Goal: Task Accomplishment & Management: Manage account settings

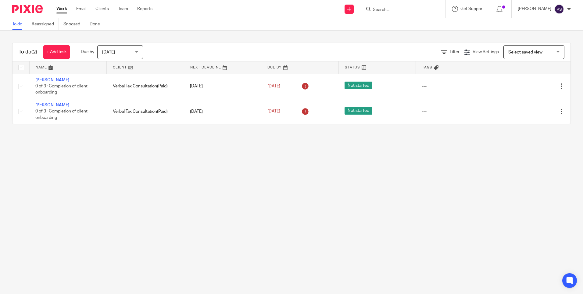
click at [398, 11] on input "Search" at bounding box center [400, 9] width 55 height 5
paste input "vasilena.ng@gmail.com"
type input "vasilena.ng@gmail.com"
click at [399, 26] on link at bounding box center [422, 26] width 103 height 14
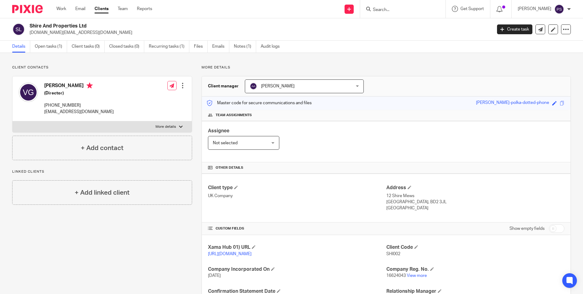
click at [396, 9] on input "Search" at bounding box center [400, 9] width 55 height 5
paste input "Lena Georgieva"
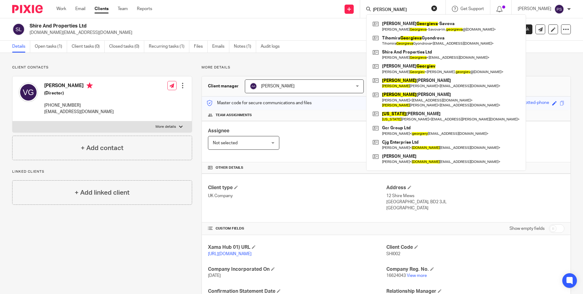
type input "Lena Georgieva"
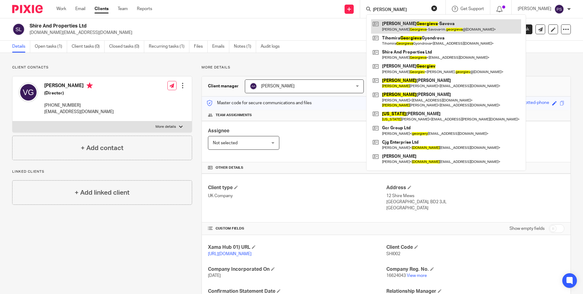
drag, startPoint x: 442, startPoint y: 8, endPoint x: 437, endPoint y: 21, distance: 13.7
click at [438, 8] on button "reset" at bounding box center [434, 8] width 6 height 6
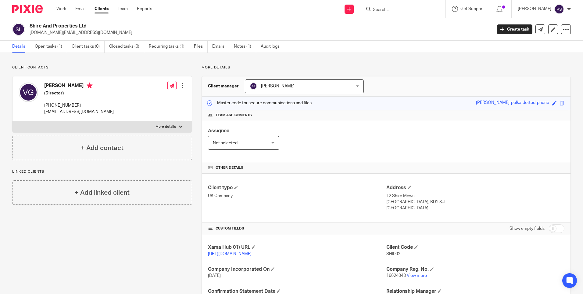
click at [394, 10] on input "Search" at bounding box center [400, 9] width 55 height 5
paste input "[EMAIL_ADDRESS][DOMAIN_NAME]"
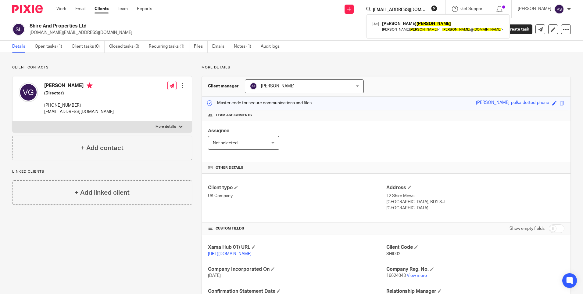
type input "[EMAIL_ADDRESS][DOMAIN_NAME]"
click at [401, 34] on div "James Richard Bunn James Richard Bunn < j_ bunn @ outlook.com >" at bounding box center [438, 26] width 144 height 24
click at [402, 29] on link at bounding box center [438, 26] width 134 height 14
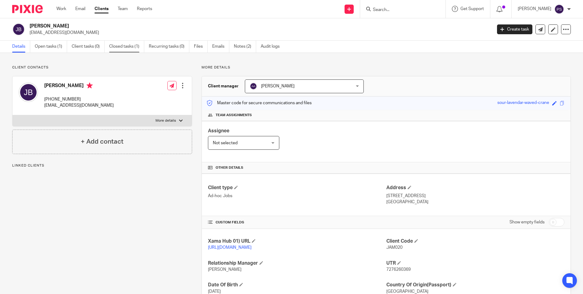
click at [126, 43] on link "Closed tasks (1)" at bounding box center [126, 47] width 35 height 12
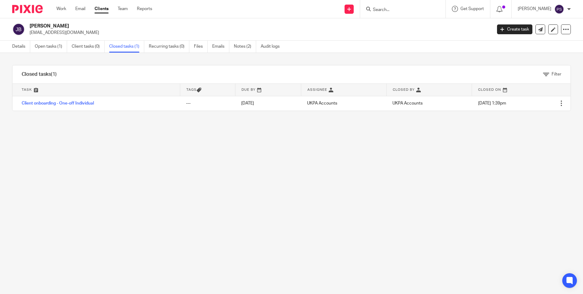
drag, startPoint x: 423, startPoint y: 13, endPoint x: 417, endPoint y: 12, distance: 5.7
click at [423, 13] on div at bounding box center [402, 9] width 85 height 18
click at [416, 11] on input "Search" at bounding box center [400, 9] width 55 height 5
paste input "heleenapankhurst@gmail.com"
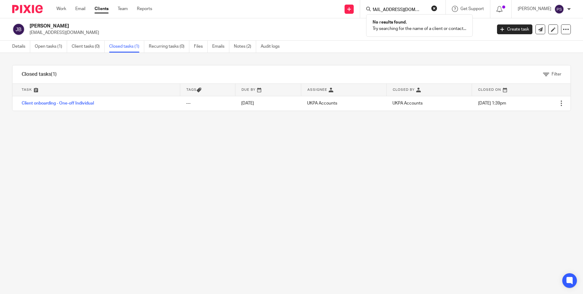
type input "heleenapankhurst@gmail.com"
click at [438, 8] on button "reset" at bounding box center [434, 8] width 6 height 6
click at [395, 9] on input "Search" at bounding box center [400, 9] width 55 height 5
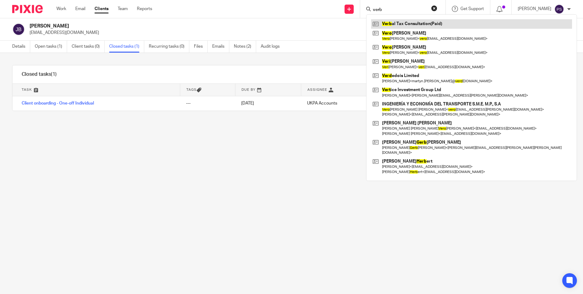
type input "verb"
click at [407, 20] on link at bounding box center [471, 23] width 201 height 9
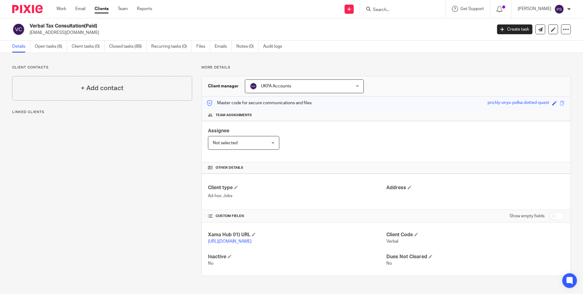
scroll to position [0, 0]
click at [45, 45] on link "Open tasks (6)" at bounding box center [51, 47] width 32 height 12
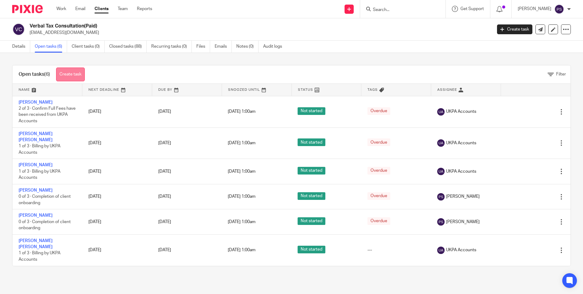
click at [74, 68] on link "Create task" at bounding box center [70, 74] width 29 height 14
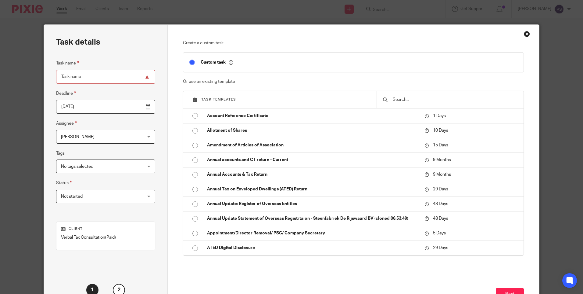
click at [89, 76] on input "Task name" at bounding box center [105, 77] width 99 height 14
type input "[PERSON_NAME] [PERSON_NAME]"
click at [410, 96] on input "text" at bounding box center [454, 99] width 125 height 7
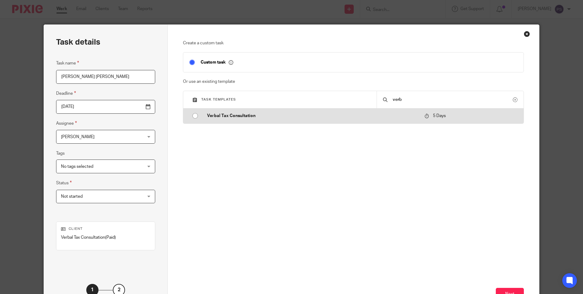
type input "verb"
click at [195, 114] on input "radio" at bounding box center [195, 116] width 12 height 12
type input "2025-08-19"
checkbox input "false"
radio input "false"
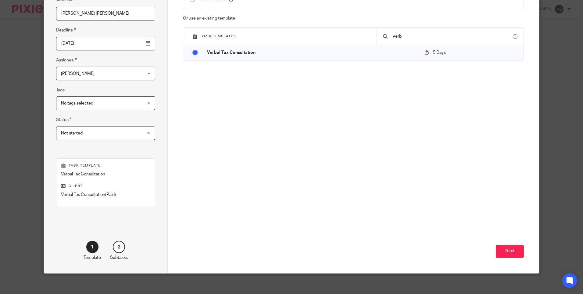
scroll to position [67, 0]
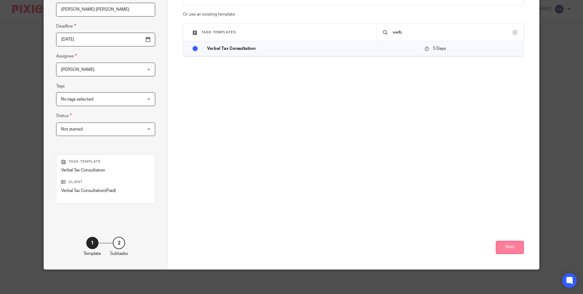
click at [509, 246] on button "Next" at bounding box center [510, 246] width 28 height 13
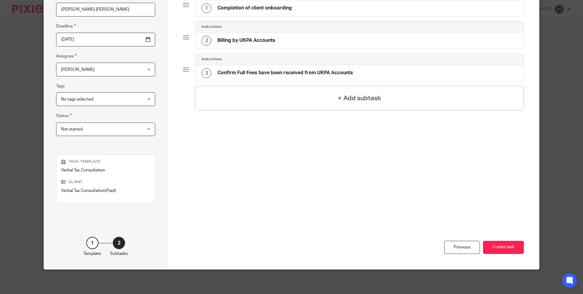
click at [509, 246] on button "Create task" at bounding box center [503, 246] width 41 height 13
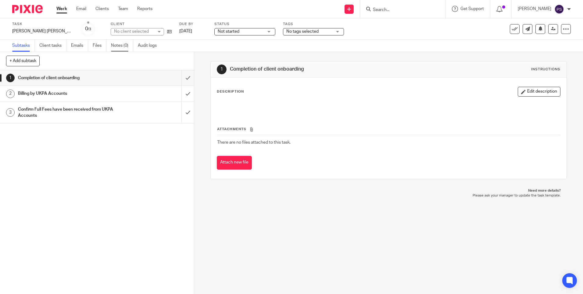
click at [120, 45] on link "Notes (0)" at bounding box center [122, 46] width 22 height 12
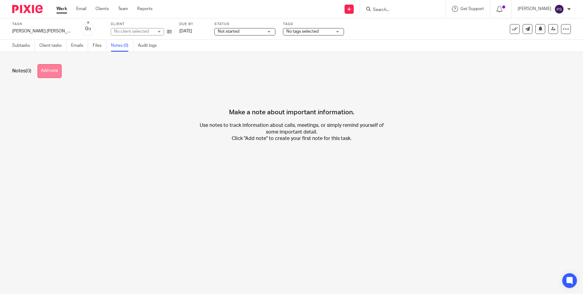
click at [56, 72] on button "Add note" at bounding box center [50, 71] width 24 height 14
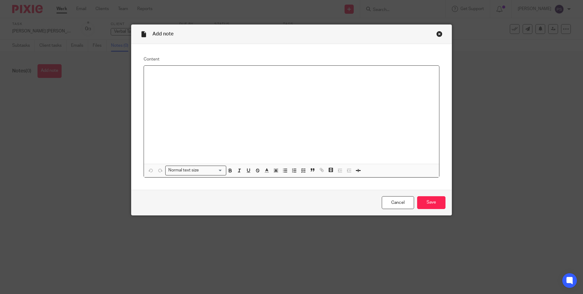
click at [165, 83] on div at bounding box center [291, 115] width 295 height 98
paste div
click at [322, 73] on p "Services (One-off) Fees (£) Verbal Tax Consultation 250 = Net Total 250 Plus VA…" at bounding box center [292, 73] width 286 height 6
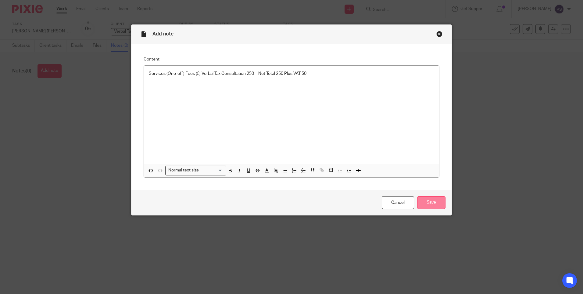
click at [428, 205] on input "Save" at bounding box center [431, 202] width 28 height 13
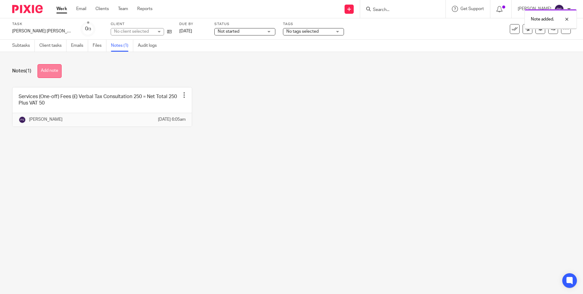
click at [51, 70] on button "Add note" at bounding box center [50, 71] width 24 height 14
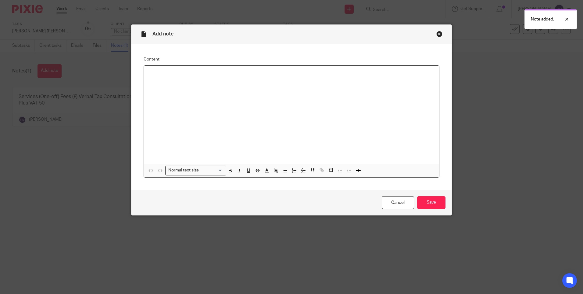
click at [171, 80] on div at bounding box center [291, 115] width 295 height 98
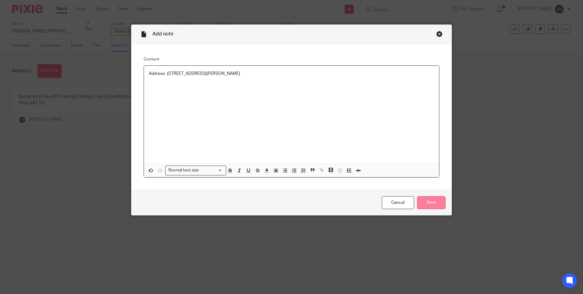
click at [423, 204] on input "Save" at bounding box center [431, 202] width 28 height 13
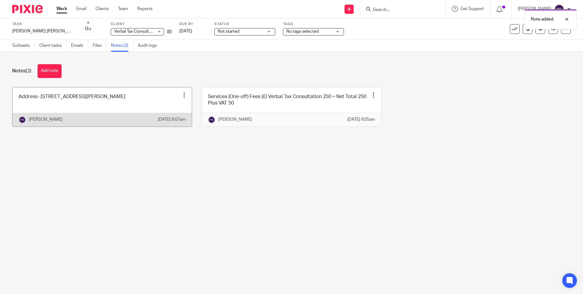
click at [67, 111] on link at bounding box center [102, 106] width 179 height 39
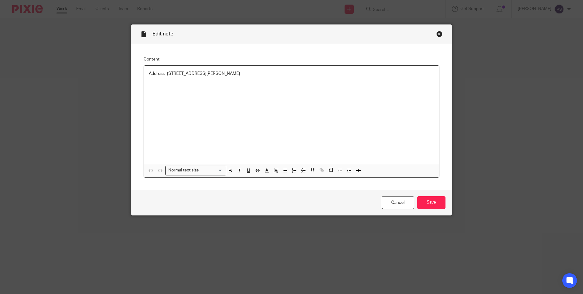
click at [281, 79] on div "Address- 95 Foskett Way, Aylesbury, HP21 9AB, United Kingdom" at bounding box center [291, 115] width 295 height 98
click at [150, 88] on ul at bounding box center [292, 86] width 286 height 6
click at [435, 203] on input "Save" at bounding box center [431, 202] width 28 height 13
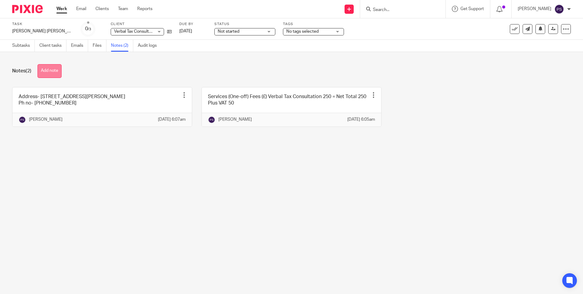
click at [52, 70] on button "Add note" at bounding box center [50, 71] width 24 height 14
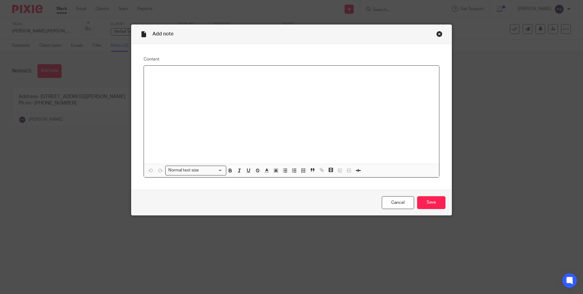
click at [177, 79] on div at bounding box center [291, 115] width 295 height 98
click at [429, 199] on input "Save" at bounding box center [431, 202] width 28 height 13
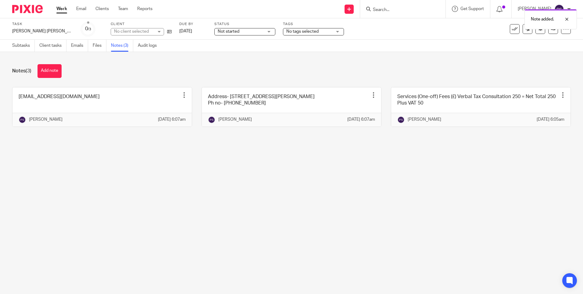
click at [88, 148] on div "Notes (3) Add note [EMAIL_ADDRESS][DOMAIN_NAME] Edit note Delete note [PERSON_N…" at bounding box center [291, 100] width 583 height 96
type input "[PERSON_NAME] [PERSON_NAME]"
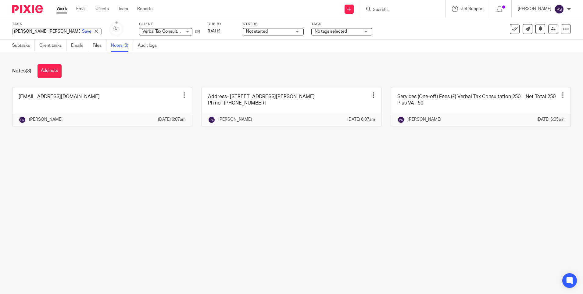
click at [41, 31] on div "Eleni Leila Nicolaidis Save Eleni Leila Nicolaidis" at bounding box center [56, 31] width 89 height 7
click at [41, 31] on input "[PERSON_NAME] [PERSON_NAME]" at bounding box center [56, 31] width 89 height 7
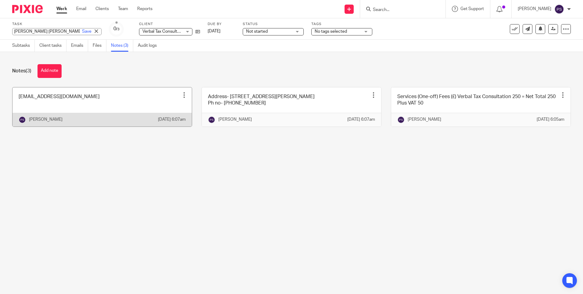
click at [52, 101] on link at bounding box center [102, 106] width 179 height 39
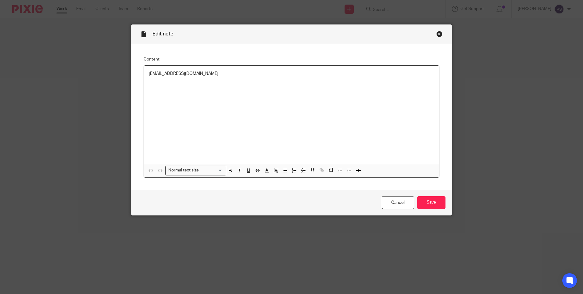
click at [186, 75] on p "[EMAIL_ADDRESS][DOMAIN_NAME]" at bounding box center [292, 73] width 286 height 6
copy p "[EMAIL_ADDRESS][DOMAIN_NAME]"
click at [437, 35] on div "Close this dialog window" at bounding box center [440, 34] width 6 height 6
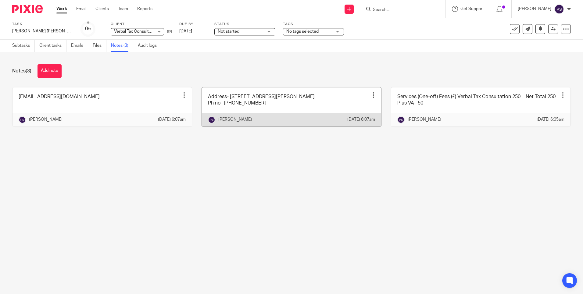
click at [251, 107] on link at bounding box center [291, 106] width 179 height 39
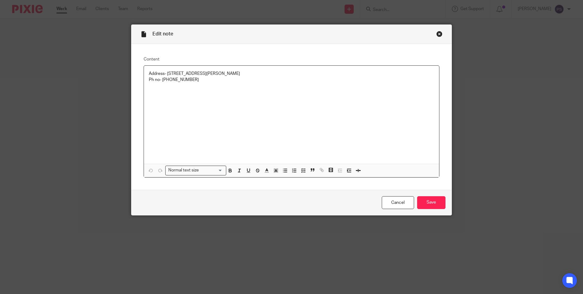
click at [186, 81] on p "Ph no- [PHONE_NUMBER]" at bounding box center [292, 80] width 286 height 6
click at [186, 81] on p "Ph no- +44 787 877 1566" at bounding box center [292, 80] width 286 height 6
click at [179, 99] on div "Address- 95 Foskett Way, Aylesbury, HP21 9AB, United Kingdom Ph no- +44 787 877…" at bounding box center [291, 115] width 295 height 98
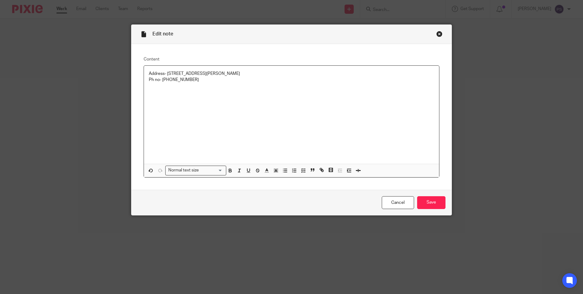
drag, startPoint x: 160, startPoint y: 78, endPoint x: 196, endPoint y: 78, distance: 36.0
click at [196, 78] on p "Ph no- +44 787 877 1566" at bounding box center [292, 80] width 286 height 6
copy p "+44 787 877 1566"
drag, startPoint x: 165, startPoint y: 72, endPoint x: 194, endPoint y: 70, distance: 29.3
click at [194, 70] on p "Address- 95 Foskett Way, Aylesbury, HP21 9AB, United Kingdom" at bounding box center [292, 73] width 286 height 6
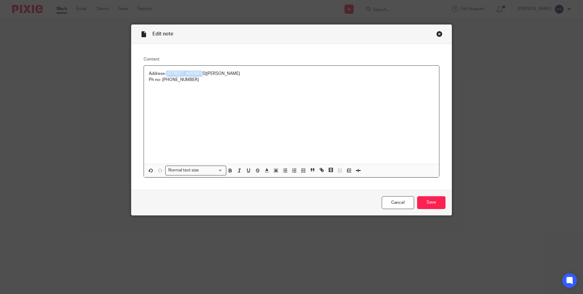
copy p "95 Foskett Way"
click at [214, 74] on p "Address- 95 Foskett Way, Aylesbury, HP21 9AB, United Kingdom" at bounding box center [292, 73] width 286 height 6
click at [211, 73] on p "Address- 95 Foskett Way, Aylesbury, HP21 9AB, United Kingdom" at bounding box center [292, 73] width 286 height 6
copy p "Aylesbury"
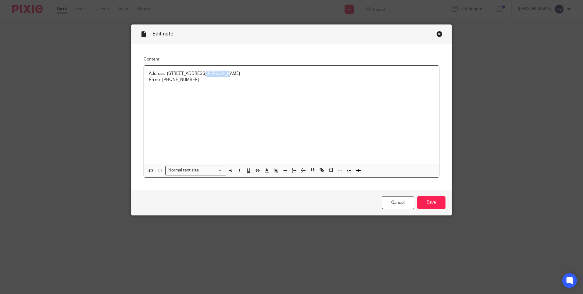
drag, startPoint x: 218, startPoint y: 73, endPoint x: 236, endPoint y: 71, distance: 17.5
click at [236, 71] on p "Address- 95 Foskett Way, Aylesbury, HP21 9AB, United Kingdom" at bounding box center [292, 73] width 286 height 6
copy p "HP21 9AB"
click at [424, 201] on input "Save" at bounding box center [431, 202] width 28 height 13
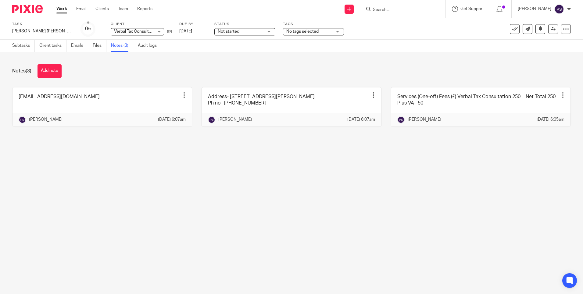
click at [402, 11] on input "Search" at bounding box center [400, 9] width 55 height 5
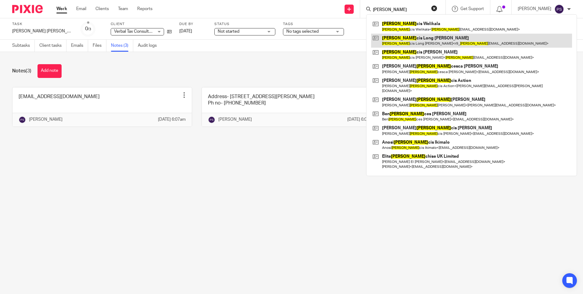
type input "fran"
click at [430, 36] on link at bounding box center [471, 41] width 201 height 14
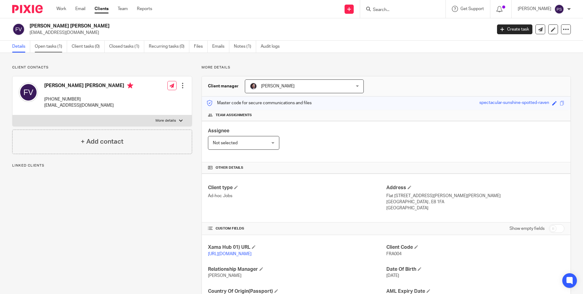
click at [49, 49] on link "Open tasks (1)" at bounding box center [51, 47] width 32 height 12
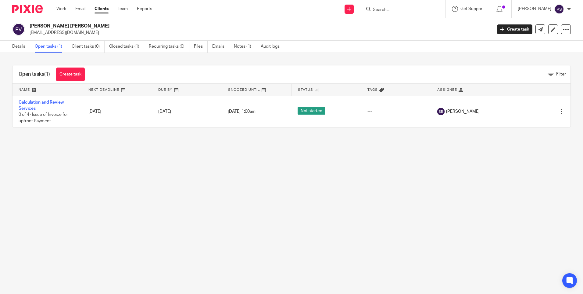
click at [345, 239] on main "[PERSON_NAME] [PERSON_NAME] [EMAIL_ADDRESS][DOMAIN_NAME] Create task Update fro…" at bounding box center [291, 147] width 583 height 294
click at [405, 10] on input "Search" at bounding box center [400, 9] width 55 height 5
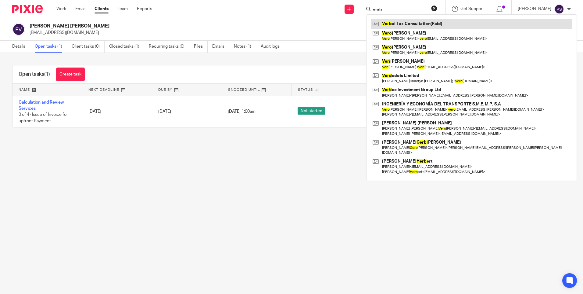
type input "verb"
click at [407, 24] on link at bounding box center [471, 23] width 201 height 9
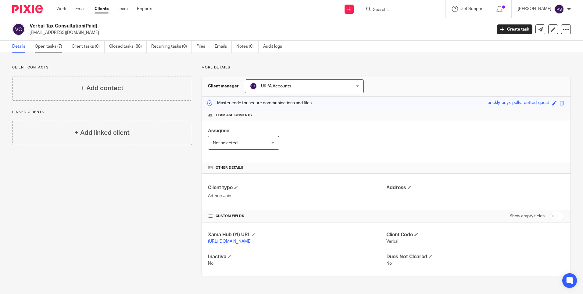
click at [59, 45] on link "Open tasks (7)" at bounding box center [51, 47] width 32 height 12
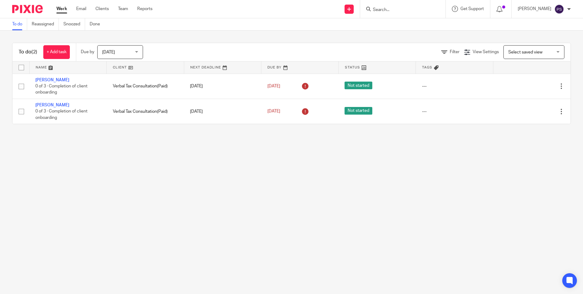
click at [407, 8] on input "Search" at bounding box center [400, 9] width 55 height 5
click at [417, 9] on input "Search" at bounding box center [400, 9] width 55 height 5
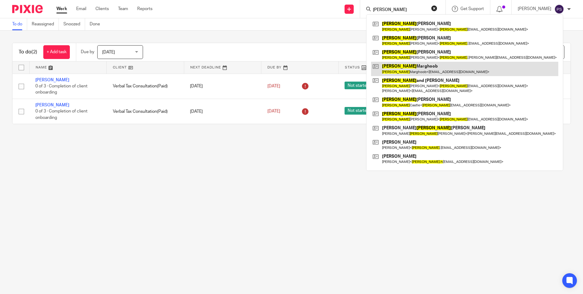
type input "[PERSON_NAME]"
click at [421, 67] on link at bounding box center [464, 69] width 187 height 14
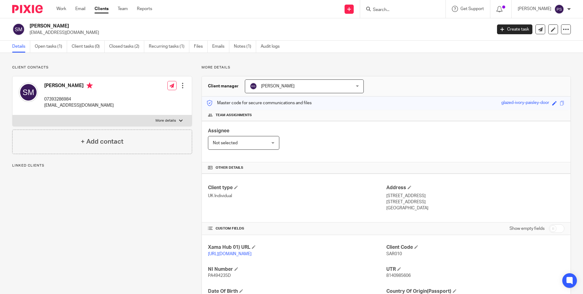
click at [395, 254] on span "SAR010" at bounding box center [395, 253] width 16 height 4
copy span "SAR010"
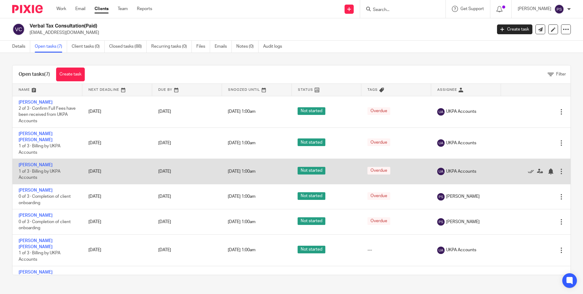
scroll to position [10, 0]
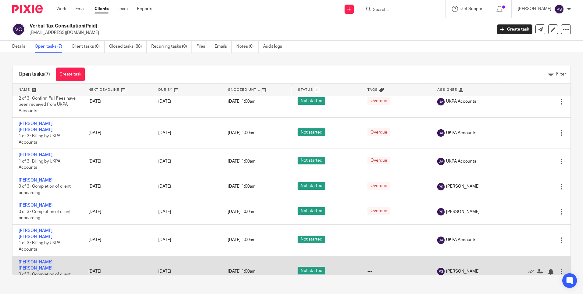
click at [27, 260] on link "[PERSON_NAME] [PERSON_NAME]" at bounding box center [36, 265] width 34 height 10
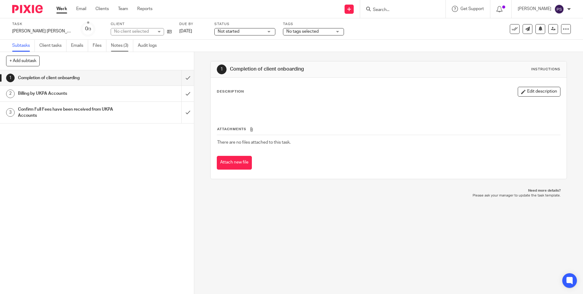
click at [129, 50] on link "Notes (3)" at bounding box center [122, 46] width 22 height 12
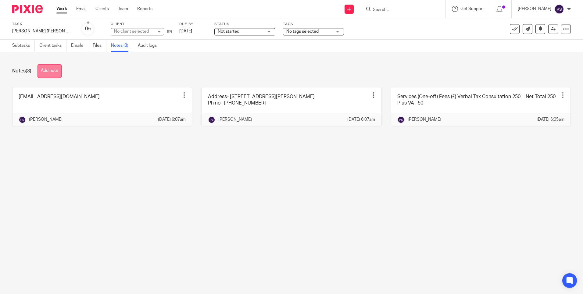
click at [58, 73] on button "Add note" at bounding box center [50, 71] width 24 height 14
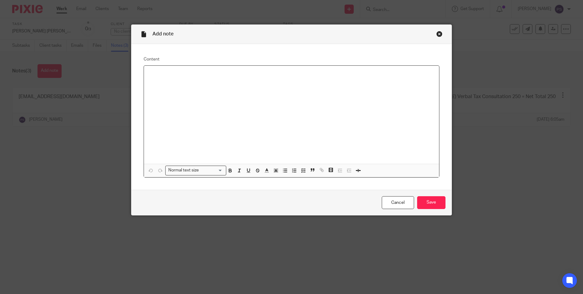
click at [187, 88] on div at bounding box center [291, 115] width 295 height 98
click at [430, 209] on div "Cancel Save" at bounding box center [292, 202] width 320 height 26
click at [430, 204] on input "Save" at bounding box center [431, 202] width 28 height 13
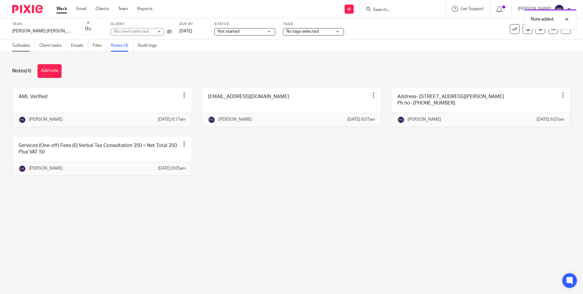
click at [21, 47] on link "Subtasks" at bounding box center [23, 46] width 23 height 12
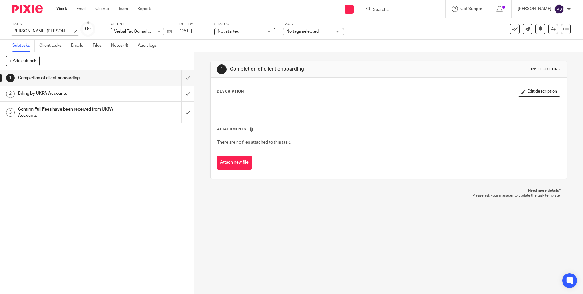
type input "Eleni Leila Nicolaidis"
click at [33, 31] on div "Eleni Leila Nicolaidis Save Eleni Leila Nicolaidis" at bounding box center [42, 31] width 61 height 6
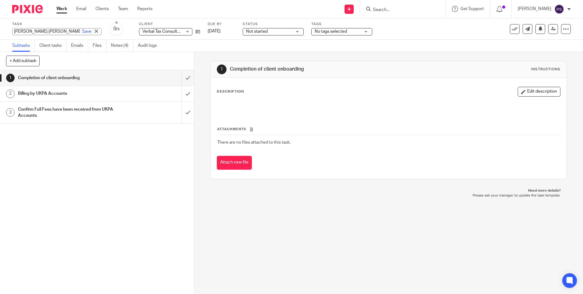
click at [33, 31] on input "Eleni Leila Nicolaidis" at bounding box center [56, 31] width 89 height 7
click at [74, 20] on div "Task Eleni Leila Nicolaidis Save Eleni Leila Nicolaidis 0 /3 Client Verbal Tax …" at bounding box center [291, 28] width 583 height 21
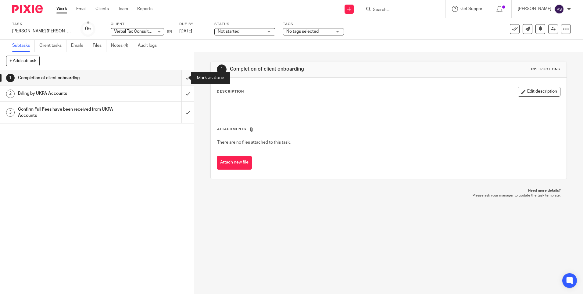
click at [185, 80] on input "submit" at bounding box center [97, 77] width 194 height 15
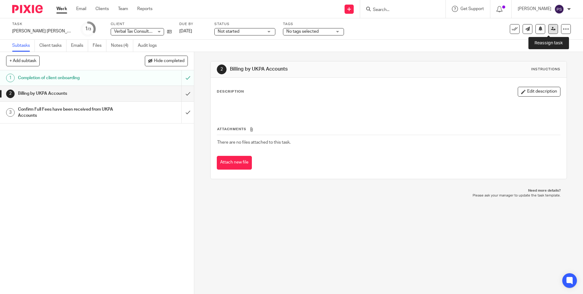
click at [551, 29] on icon at bounding box center [553, 29] width 5 height 5
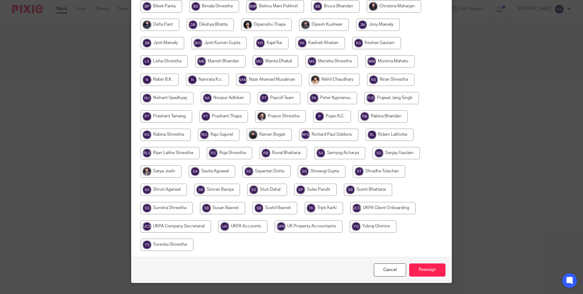
scroll to position [179, 0]
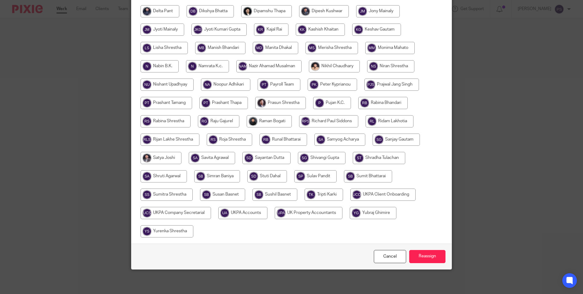
click at [239, 208] on input "radio" at bounding box center [242, 213] width 49 height 12
radio input "true"
click at [435, 253] on input "Reassign" at bounding box center [427, 256] width 36 height 13
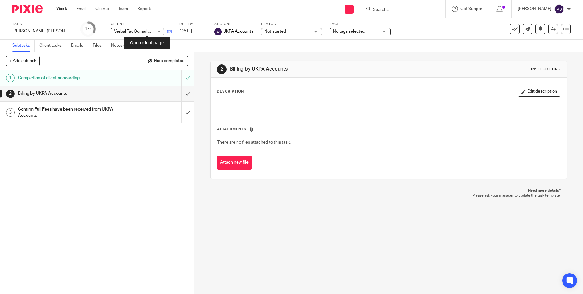
click at [167, 33] on icon at bounding box center [169, 31] width 5 height 5
click at [203, 124] on div "2 Billing by UKPA Accounts Instructions Description Edit description Attachment…" at bounding box center [388, 173] width 389 height 242
click at [167, 31] on icon at bounding box center [169, 31] width 5 height 5
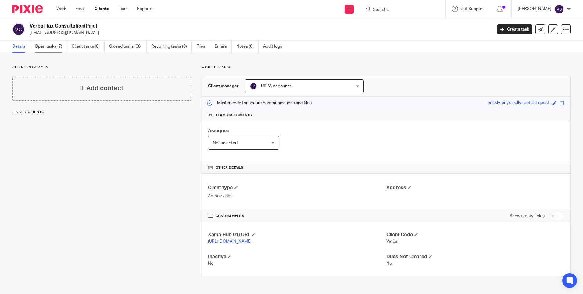
click at [50, 45] on link "Open tasks (7)" at bounding box center [51, 47] width 32 height 12
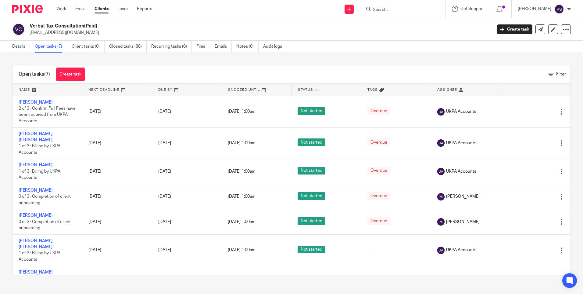
click at [118, 73] on div "Filter" at bounding box center [331, 74] width 480 height 6
click at [394, 11] on input "Search" at bounding box center [400, 9] width 55 height 5
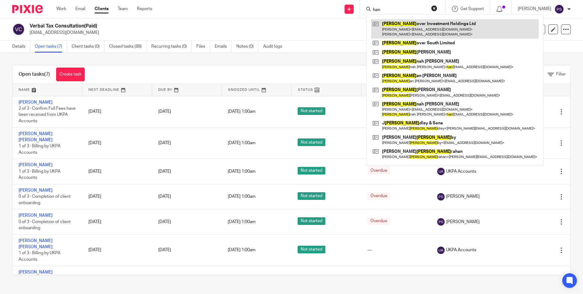
type input "han"
click at [404, 24] on link at bounding box center [455, 28] width 168 height 19
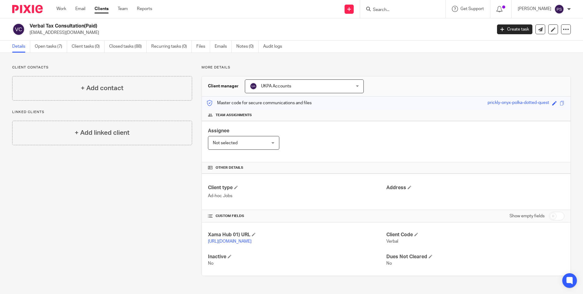
click at [173, 56] on div "Client contacts + Add contact Linked clients + Add linked client More details C…" at bounding box center [291, 170] width 583 height 235
click at [49, 47] on link "Open tasks (7)" at bounding box center [51, 47] width 32 height 12
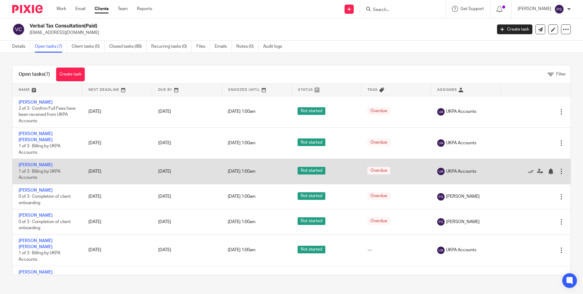
scroll to position [10, 0]
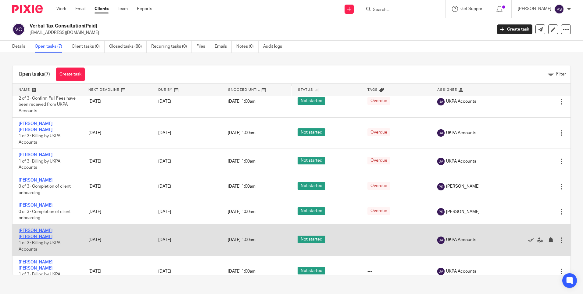
click at [34, 231] on link "Francis Long Hoang Vu" at bounding box center [36, 233] width 34 height 10
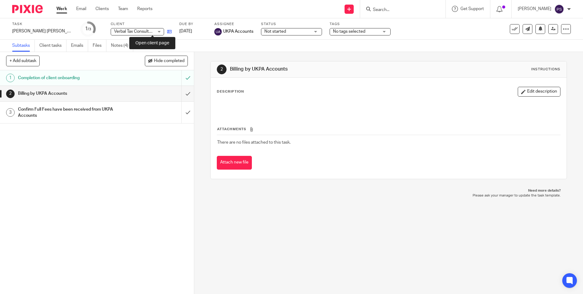
click at [167, 32] on icon at bounding box center [169, 31] width 5 height 5
click at [395, 9] on input "Search" at bounding box center [400, 9] width 55 height 5
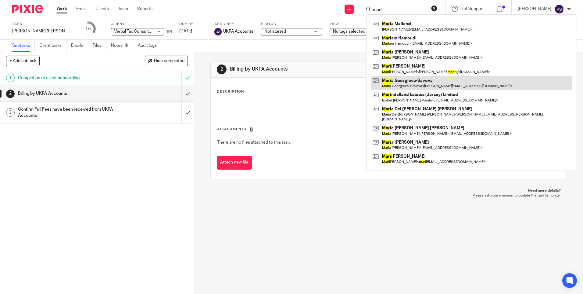
type input "mari"
click at [434, 85] on link at bounding box center [471, 83] width 201 height 14
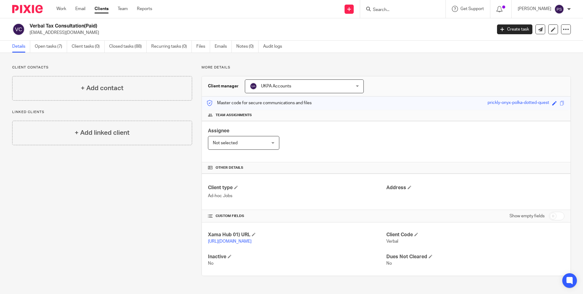
click at [393, 10] on input "Search" at bounding box center [400, 9] width 55 height 5
paste input "[PERSON_NAME][EMAIL_ADDRESS][DOMAIN_NAME]"
type input "[PERSON_NAME][EMAIL_ADDRESS][DOMAIN_NAME]"
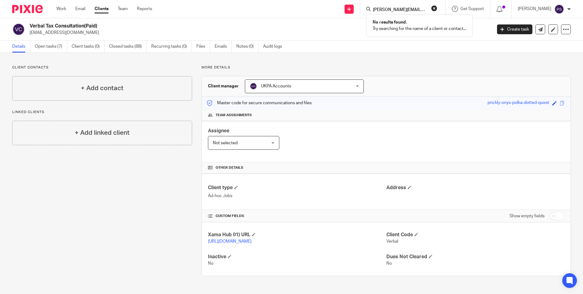
click at [438, 9] on button "reset" at bounding box center [434, 8] width 6 height 6
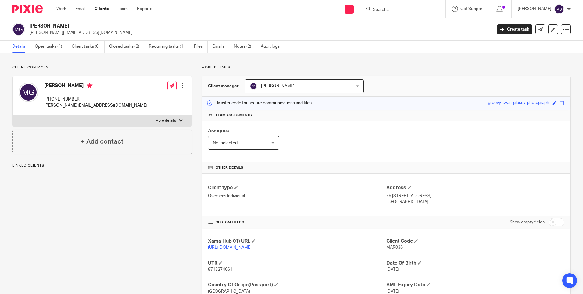
click at [91, 65] on p "Client contacts" at bounding box center [102, 67] width 180 height 5
click at [58, 46] on link "Open tasks (1)" at bounding box center [51, 47] width 32 height 12
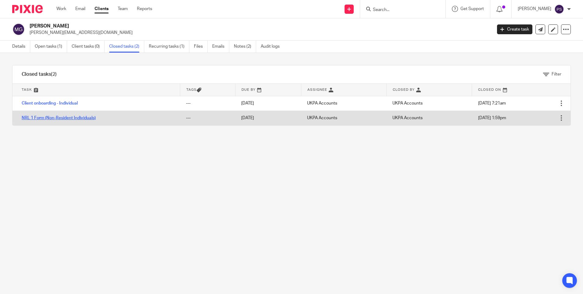
click at [79, 118] on link "NRL 1 Form (Non-Resident Individuals)" at bounding box center [59, 118] width 74 height 4
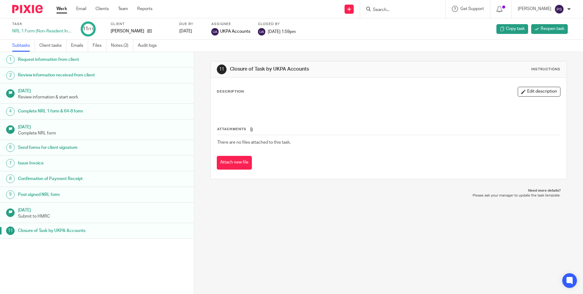
click at [61, 59] on h1 "Request information from client" at bounding box center [75, 59] width 114 height 9
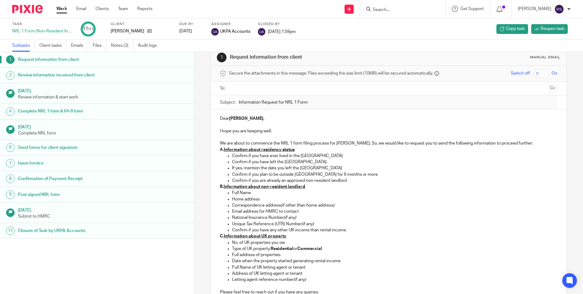
scroll to position [11, 0]
click at [85, 78] on h1 "Review information received from client" at bounding box center [75, 74] width 114 height 9
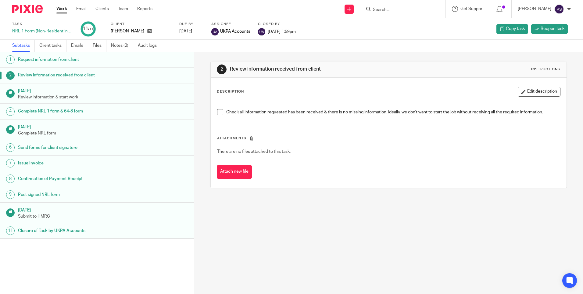
click at [87, 63] on h1 "Request information from client" at bounding box center [75, 59] width 114 height 9
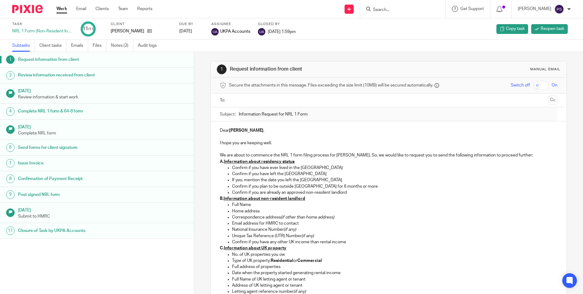
click at [72, 96] on p "Review information & start work" at bounding box center [103, 97] width 170 height 6
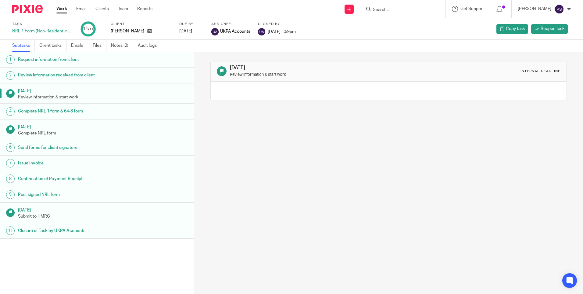
click at [249, 156] on div "9 Jul 2025 Review information & start work Internal deadline" at bounding box center [388, 173] width 389 height 242
click at [152, 32] on link at bounding box center [148, 31] width 8 height 6
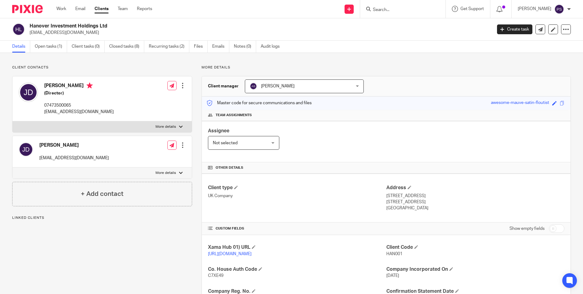
click at [391, 10] on input "Search" at bounding box center [400, 9] width 55 height 5
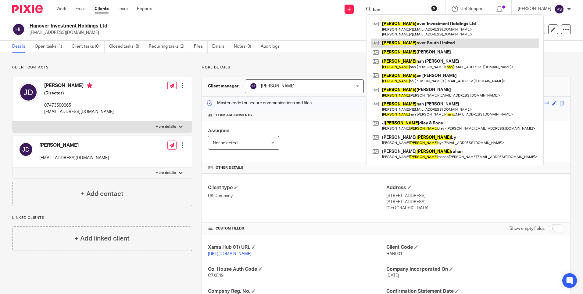
type input "han"
click at [418, 43] on link at bounding box center [455, 42] width 168 height 9
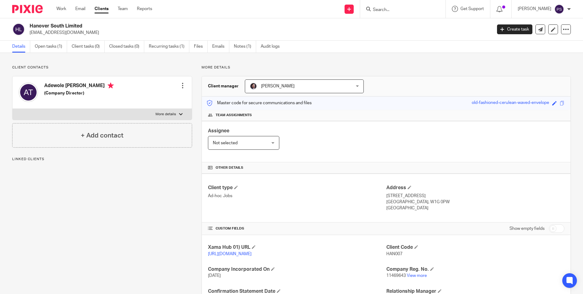
click at [48, 32] on p "[EMAIL_ADDRESS][DOMAIN_NAME]" at bounding box center [259, 33] width 459 height 6
copy main "atejpa@gmail.com Create task Update from Companies House Export data Merge Arch…"
click at [183, 86] on div at bounding box center [183, 85] width 6 height 6
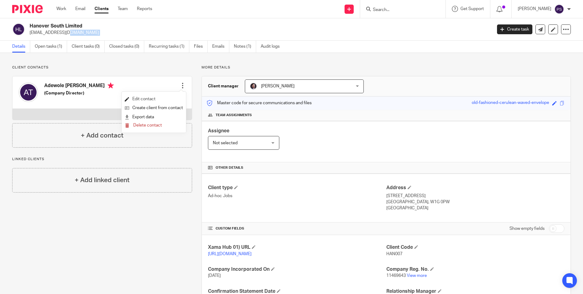
click at [150, 98] on link "Edit contact" at bounding box center [154, 99] width 58 height 9
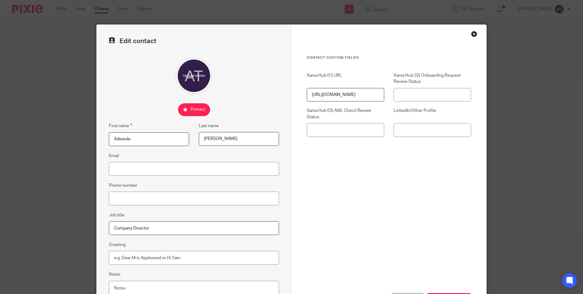
scroll to position [52, 0]
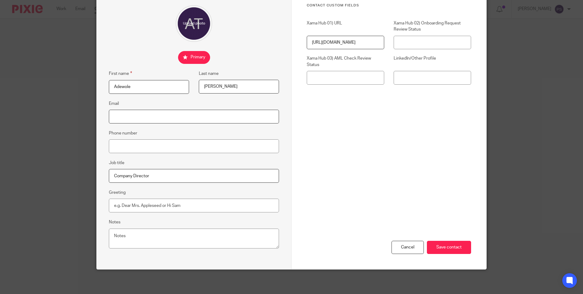
click at [147, 119] on input "Email" at bounding box center [194, 117] width 170 height 14
paste input "[EMAIL_ADDRESS][DOMAIN_NAME]"
type input "[EMAIL_ADDRESS][DOMAIN_NAME]"
click at [149, 149] on input "Phone number" at bounding box center [194, 146] width 170 height 14
paste input "Property Value +44 795 699 8525"
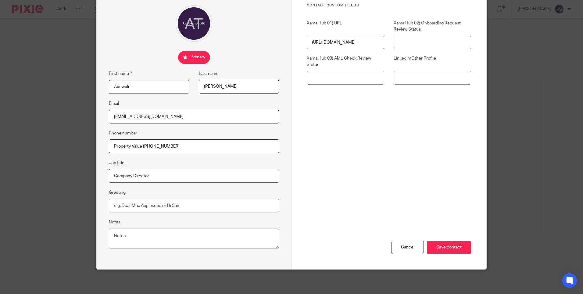
drag, startPoint x: 140, startPoint y: 145, endPoint x: 108, endPoint y: 147, distance: 31.8
click at [109, 147] on input "Property Value +44 795 699 8525" at bounding box center [194, 146] width 170 height 14
type input "[PHONE_NUMBER]"
click at [429, 251] on input "Save contact" at bounding box center [449, 246] width 44 height 13
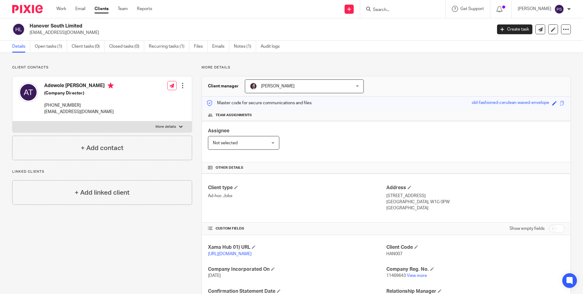
click at [58, 25] on h2 "Hanover South Limited" at bounding box center [213, 26] width 367 height 6
copy div "Hanover South Limited"
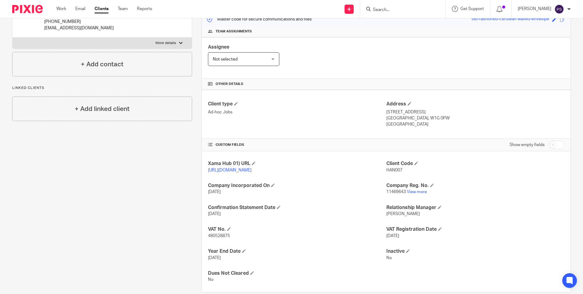
scroll to position [92, 0]
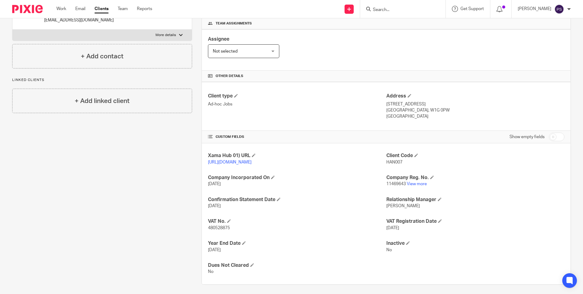
click at [227, 230] on span "480528875" at bounding box center [219, 227] width 22 height 4
copy span "480528875"
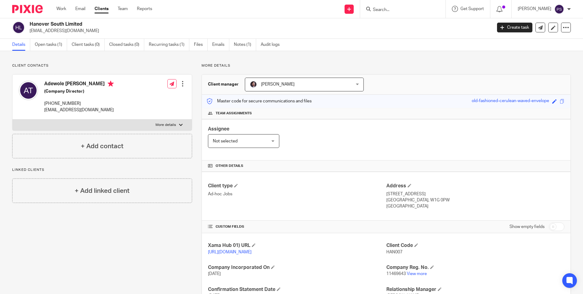
scroll to position [0, 0]
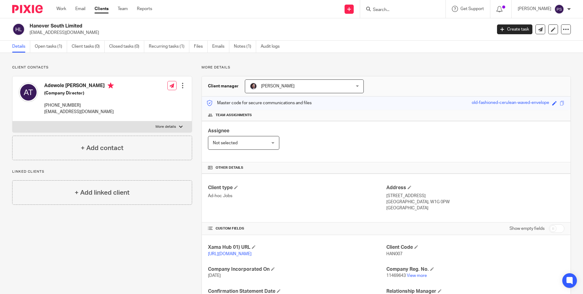
click at [393, 254] on span "HAN007" at bounding box center [395, 253] width 16 height 4
copy span "HAN007"
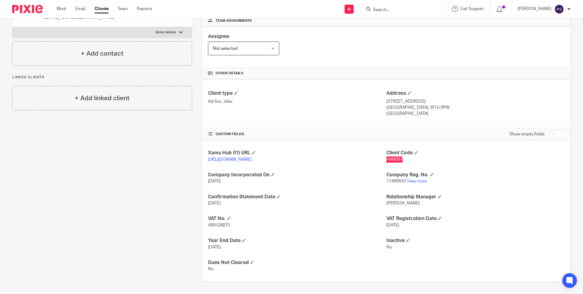
scroll to position [100, 0]
click at [437, 220] on h4 "VAT Registration Date" at bounding box center [476, 218] width 178 height 6
click at [438, 219] on span at bounding box center [440, 218] width 4 height 4
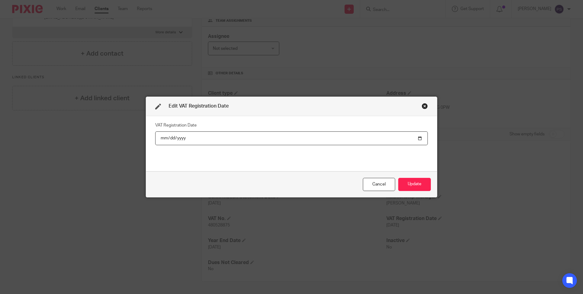
click at [185, 137] on input "2024-12-06" at bounding box center [291, 138] width 273 height 14
click at [161, 137] on input "2024-12-06" at bounding box center [291, 138] width 273 height 14
click at [157, 138] on input "2024-12-06" at bounding box center [291, 138] width 273 height 14
click at [187, 139] on input "2024-12-06" at bounding box center [291, 138] width 273 height 14
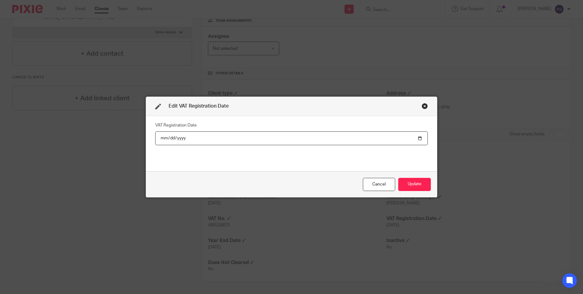
click at [188, 139] on input "2024-12-06" at bounding box center [291, 138] width 273 height 14
click at [418, 136] on input "2024-12-06" at bounding box center [291, 138] width 273 height 14
click at [192, 141] on input "2024-12-06" at bounding box center [291, 138] width 273 height 14
click at [187, 138] on input "2024-12-06" at bounding box center [291, 138] width 273 height 14
type input "2024-04-01"
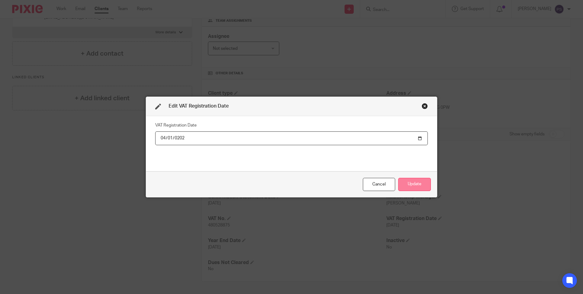
click at [413, 184] on button "Update" at bounding box center [414, 184] width 33 height 13
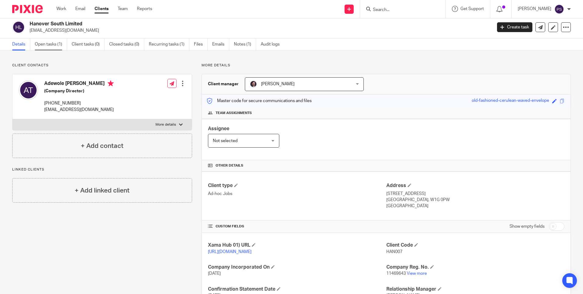
scroll to position [0, 0]
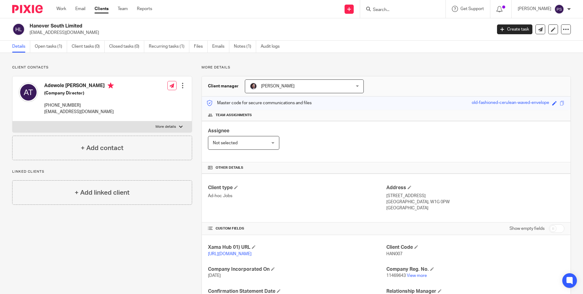
click at [168, 229] on div "Client contacts Adewole Anthony Tejuoso (Company Director) +44 795 699 8525 ate…" at bounding box center [97, 220] width 189 height 311
click at [89, 262] on div "Client contacts Adewole Anthony Tejuoso (Company Director) +44 795 699 8525 ate…" at bounding box center [97, 220] width 189 height 311
click at [346, 57] on div "Client contacts Adewole Anthony Tejuoso (Company Director) +44 795 699 8525 ate…" at bounding box center [291, 220] width 583 height 335
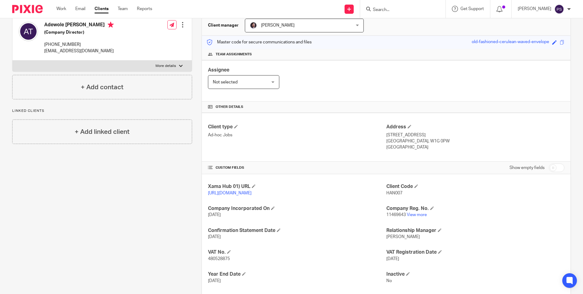
scroll to position [61, 0]
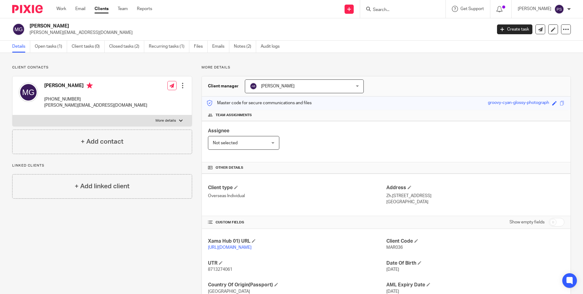
click at [388, 9] on input "Search" at bounding box center [400, 9] width 55 height 5
paste input "Project International Services Ltd"
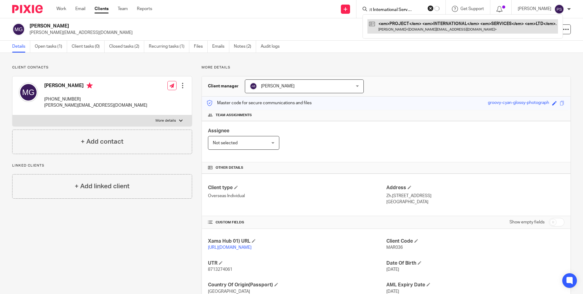
type input "Project International Services Ltd"
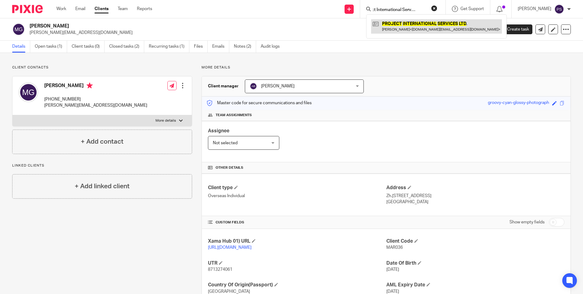
scroll to position [0, 0]
click at [395, 27] on link at bounding box center [436, 26] width 131 height 14
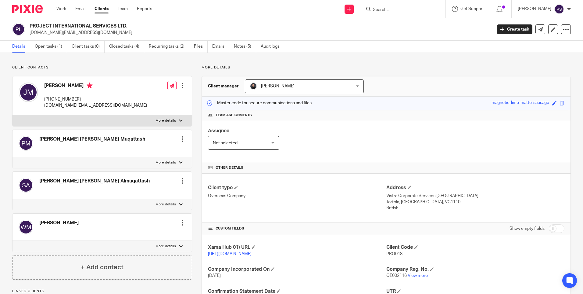
click at [59, 66] on p "Client contacts" at bounding box center [102, 67] width 180 height 5
click at [388, 251] on p "PRO018" at bounding box center [476, 254] width 178 height 6
copy span "PRO018"
click at [215, 22] on div "PROJECT INTERNATIONAL SERVICES LTD. johnsm.work@gmail.com Create task Update fr…" at bounding box center [291, 29] width 583 height 22
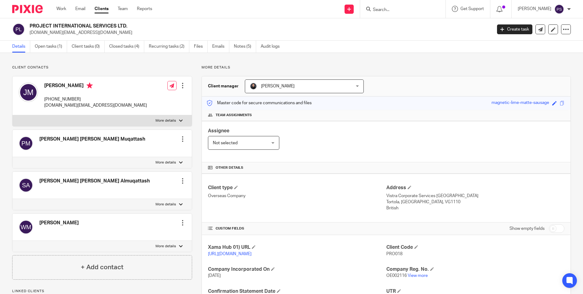
click at [388, 9] on input "Search" at bounding box center [400, 9] width 55 height 5
paste input "charlie.ashley.home@gmail.com"
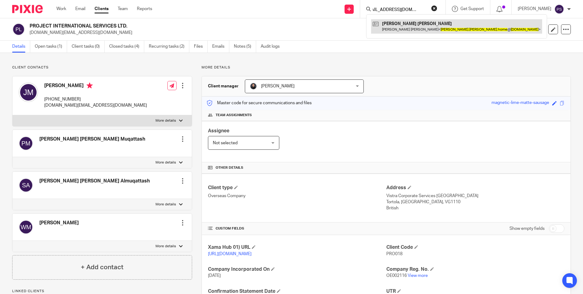
type input "charlie.ashley.home@gmail.com"
click at [409, 24] on link at bounding box center [456, 26] width 171 height 14
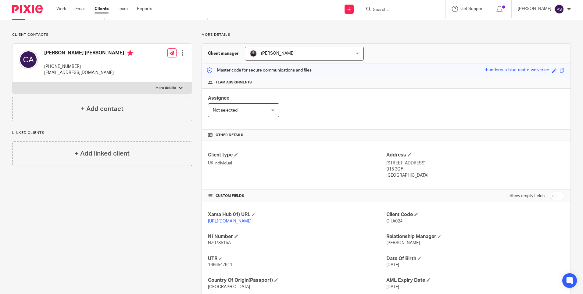
scroll to position [72, 0]
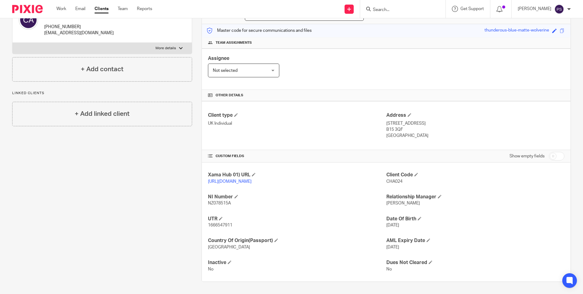
click at [215, 224] on span "1666547911" at bounding box center [220, 225] width 24 height 4
copy span "1666547911"
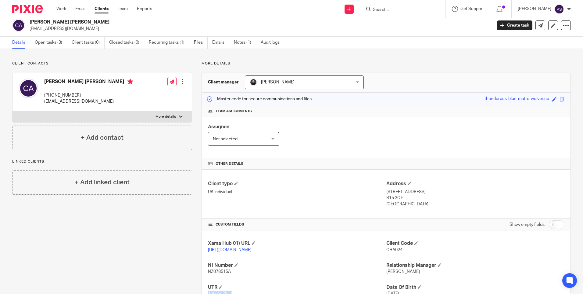
scroll to position [0, 0]
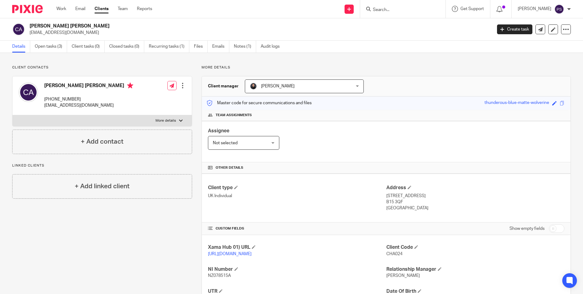
click at [390, 10] on input "Search" at bounding box center [400, 9] width 55 height 5
paste input "[PERSON_NAME]"
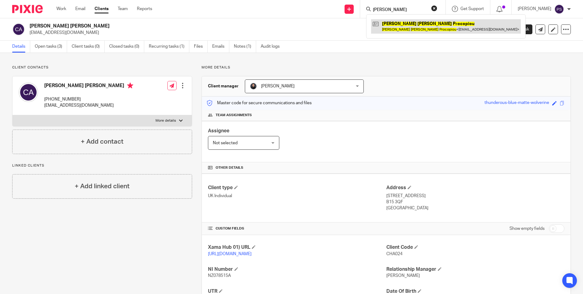
type input "George Anthony Procopiou"
click at [402, 29] on link at bounding box center [446, 26] width 150 height 14
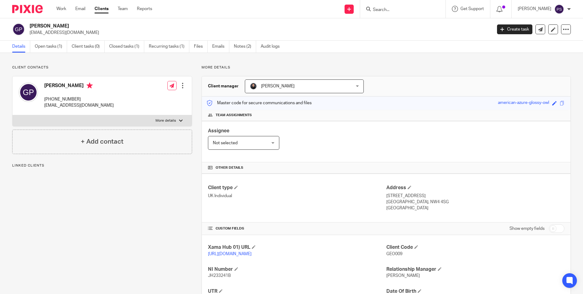
scroll to position [78, 0]
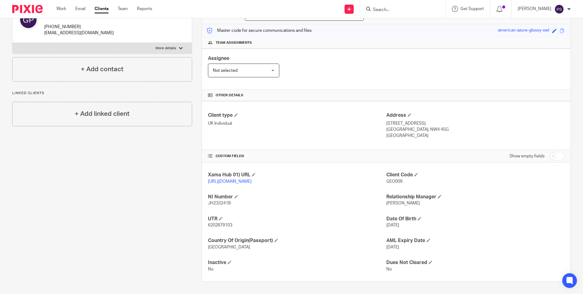
drag, startPoint x: 85, startPoint y: 241, endPoint x: 85, endPoint y: 255, distance: 14.0
click at [85, 241] on div "Client contacts [PERSON_NAME] [PHONE_NUMBER] [EMAIL_ADDRESS][DOMAIN_NAME] Edit …" at bounding box center [97, 137] width 189 height 289
click at [410, 11] on input "Search" at bounding box center [400, 9] width 55 height 5
paste input "[PERSON_NAME]"
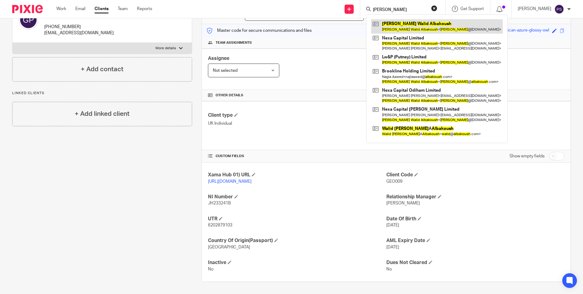
type input "[PERSON_NAME]"
click at [408, 26] on link at bounding box center [437, 26] width 132 height 14
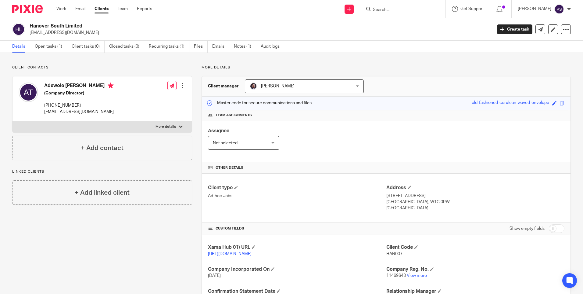
scroll to position [61, 0]
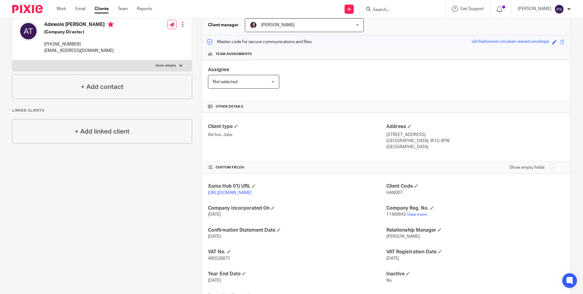
drag, startPoint x: 384, startPoint y: 5, endPoint x: 388, endPoint y: 9, distance: 5.4
click at [387, 9] on form at bounding box center [405, 9] width 65 height 8
click at [389, 10] on input "Search" at bounding box center [400, 9] width 55 height 5
paste input "[PERSON_NAME]"
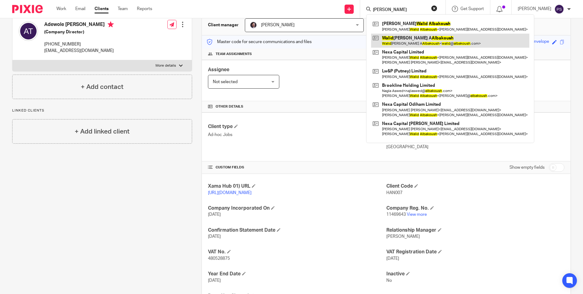
type input "[PERSON_NAME]"
click at [420, 41] on link at bounding box center [450, 41] width 158 height 14
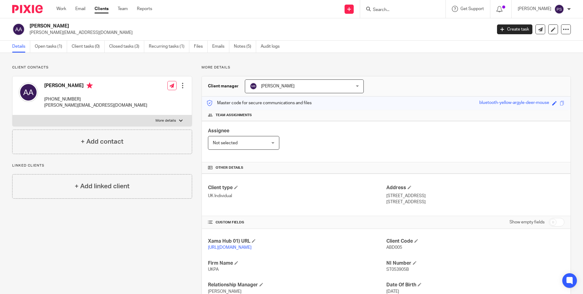
click at [425, 11] on input "Search" at bounding box center [400, 9] width 55 height 5
paste input "Philip Taylor"
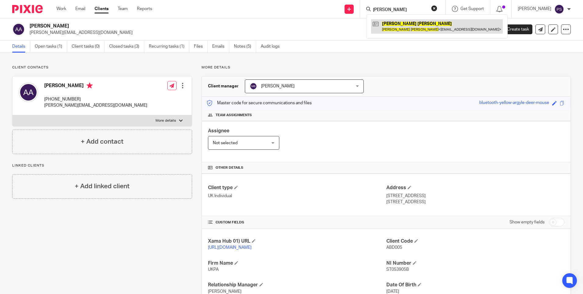
type input "Philip Taylor"
click at [418, 25] on link at bounding box center [437, 26] width 132 height 14
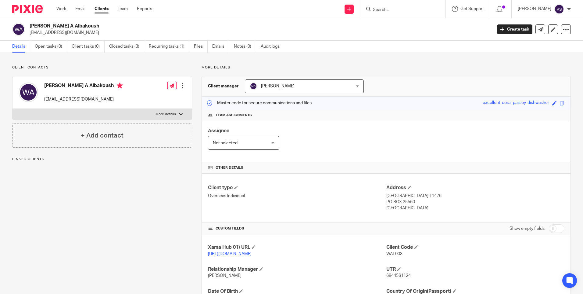
scroll to position [72, 0]
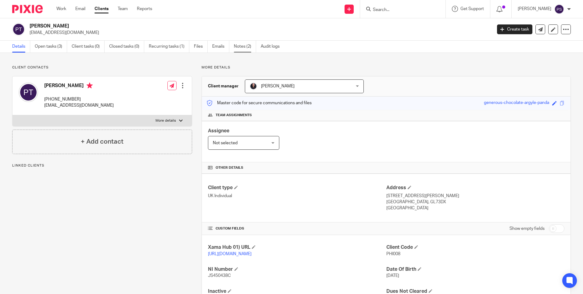
click at [248, 49] on link "Notes (2)" at bounding box center [245, 47] width 22 height 12
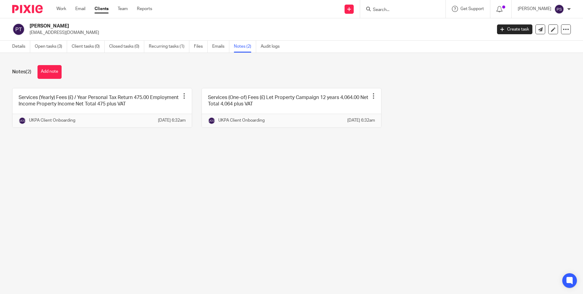
click at [47, 33] on p "[EMAIL_ADDRESS][DOMAIN_NAME]" at bounding box center [259, 33] width 459 height 6
copy main "phil.taylor26@hotmail.co.uk Create task Update from Companies House Export data…"
click at [404, 8] on input "Search" at bounding box center [400, 9] width 55 height 5
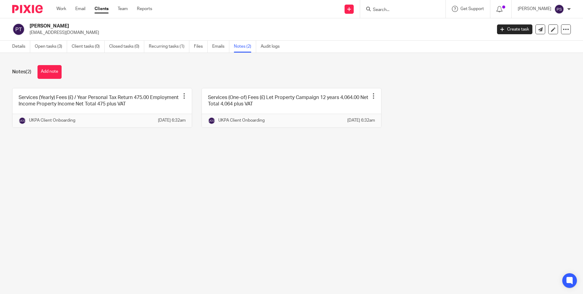
paste input "[PERSON_NAME]"
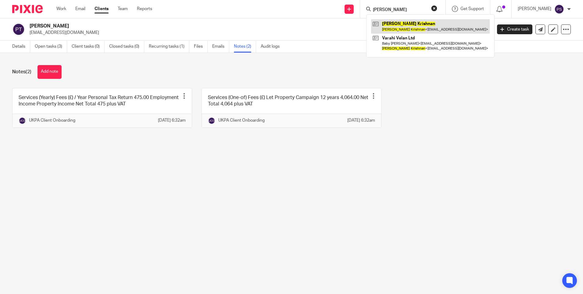
type input "[PERSON_NAME]"
click at [402, 28] on link at bounding box center [430, 26] width 119 height 14
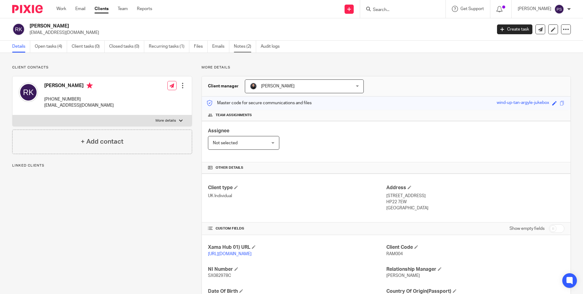
click at [244, 48] on link "Notes (2)" at bounding box center [245, 47] width 22 height 12
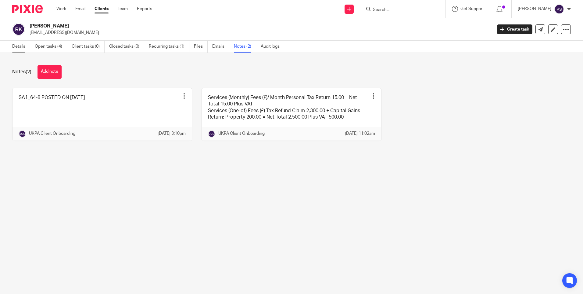
click at [20, 50] on link "Details" at bounding box center [21, 47] width 18 height 12
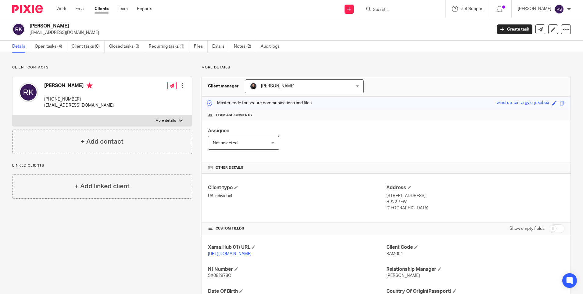
click at [415, 13] on input "Search" at bounding box center [400, 9] width 55 height 5
paste input "[PERSON_NAME]"
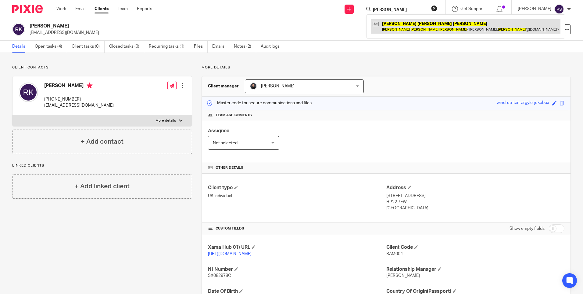
type input "[PERSON_NAME]"
click at [409, 27] on link at bounding box center [465, 26] width 189 height 14
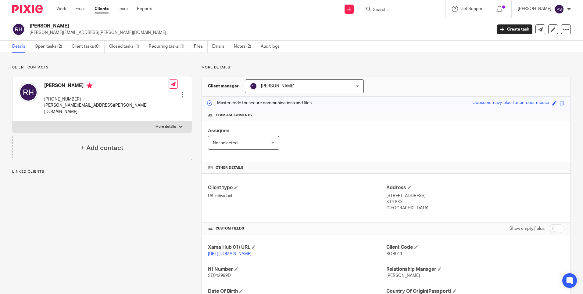
click at [403, 11] on input "Search" at bounding box center [400, 9] width 55 height 5
paste input "Adam Lekstan"
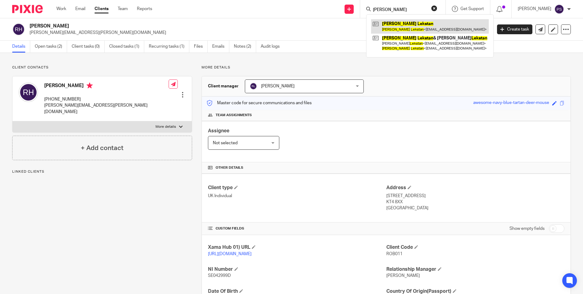
type input "Adam Lekstan"
click at [398, 23] on link at bounding box center [430, 26] width 118 height 14
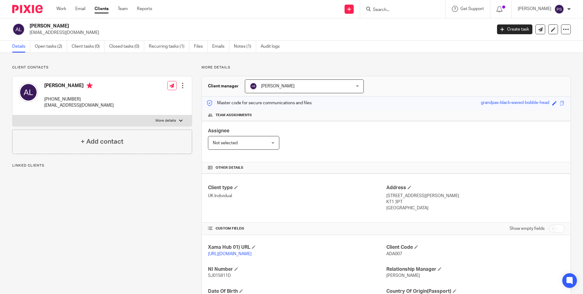
click at [61, 31] on p "[EMAIL_ADDRESS][DOMAIN_NAME]" at bounding box center [259, 33] width 459 height 6
click at [61, 31] on p "kasialekstan@yahoo.com" at bounding box center [259, 33] width 459 height 6
copy main "kasialekstan@yahoo.com Create task Update from Companies House Export data Merg…"
click at [397, 8] on input "Search" at bounding box center [400, 9] width 55 height 5
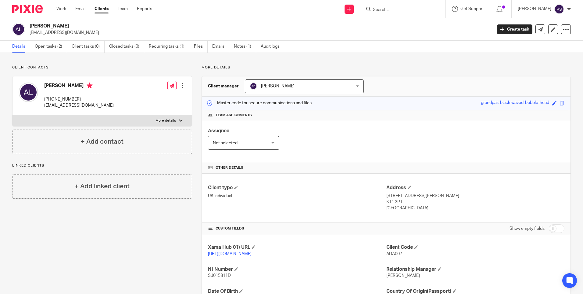
paste input "[PERSON_NAME]"
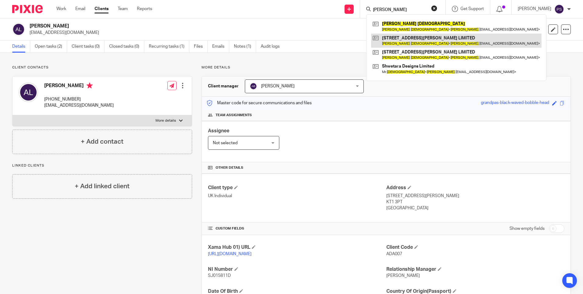
type input "[PERSON_NAME]"
drag, startPoint x: 396, startPoint y: 39, endPoint x: 398, endPoint y: 36, distance: 3.7
click at [396, 39] on link at bounding box center [456, 41] width 171 height 14
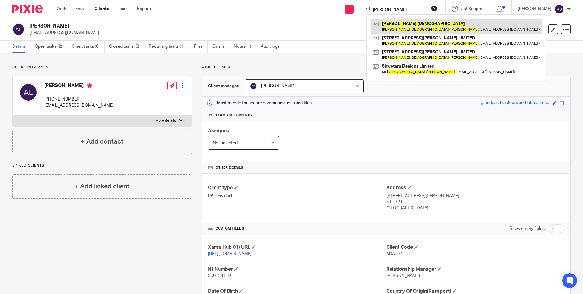
click at [403, 29] on link at bounding box center [456, 26] width 171 height 14
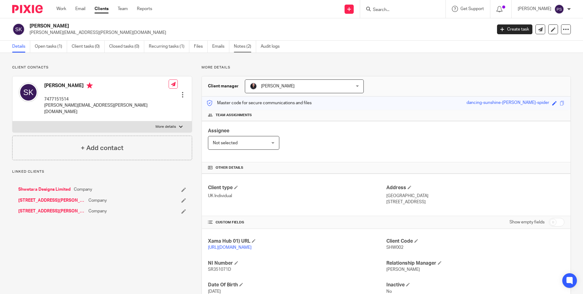
click at [236, 44] on link "Notes (2)" at bounding box center [245, 47] width 22 height 12
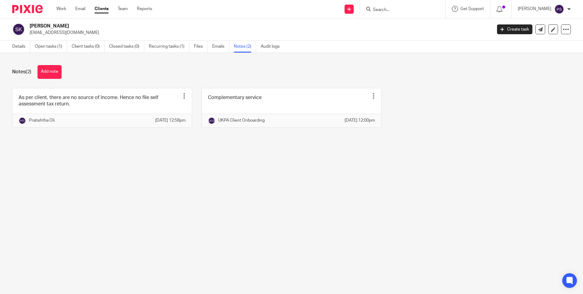
click at [394, 9] on input "Search" at bounding box center [400, 9] width 55 height 5
paste input "[PERSON_NAME]"
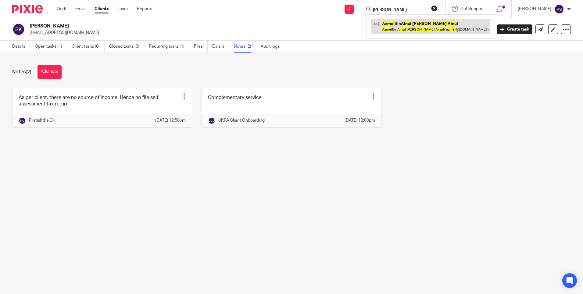
type input "[PERSON_NAME]"
click at [403, 31] on link at bounding box center [430, 26] width 119 height 14
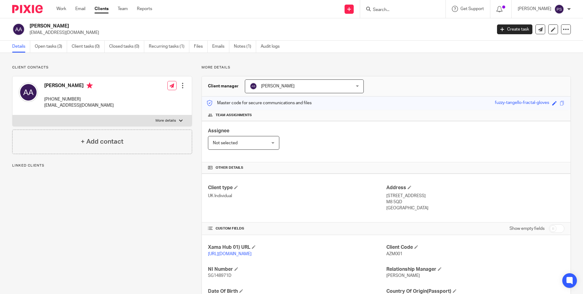
click at [74, 31] on p "[EMAIL_ADDRESS][DOMAIN_NAME]" at bounding box center [259, 33] width 459 height 6
copy main "[EMAIL_ADDRESS][DOMAIN_NAME] Create task Update from Companies House Export dat…"
